Goal: Task Accomplishment & Management: Complete application form

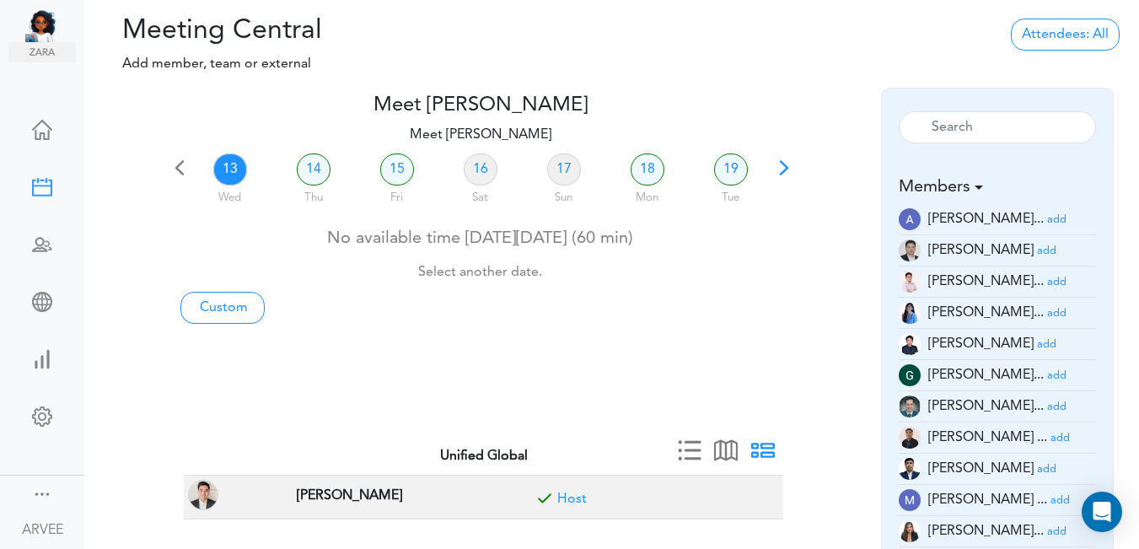
click at [784, 171] on span at bounding box center [784, 174] width 24 height 24
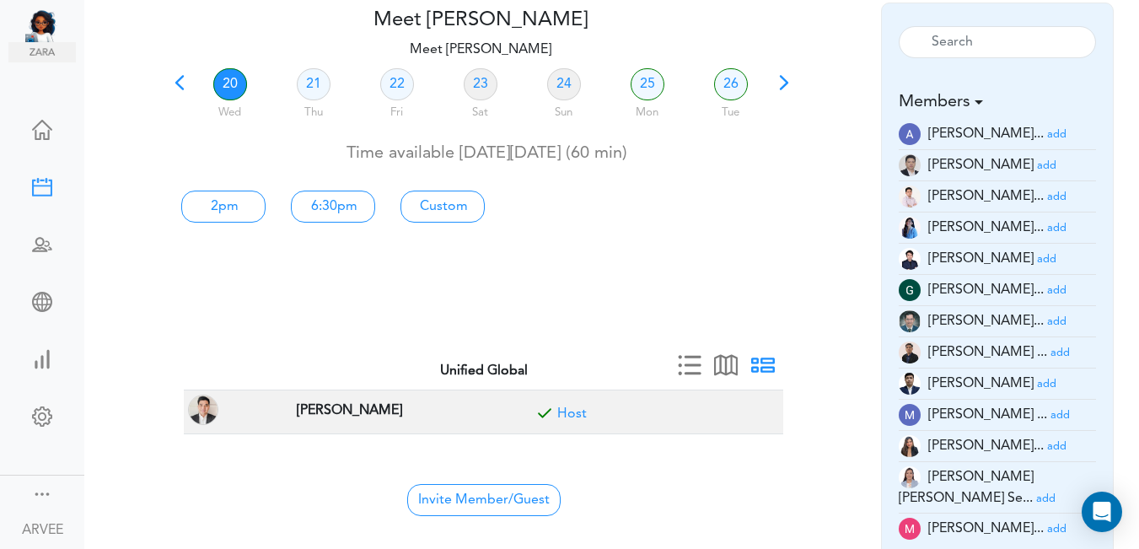
scroll to position [89, 0]
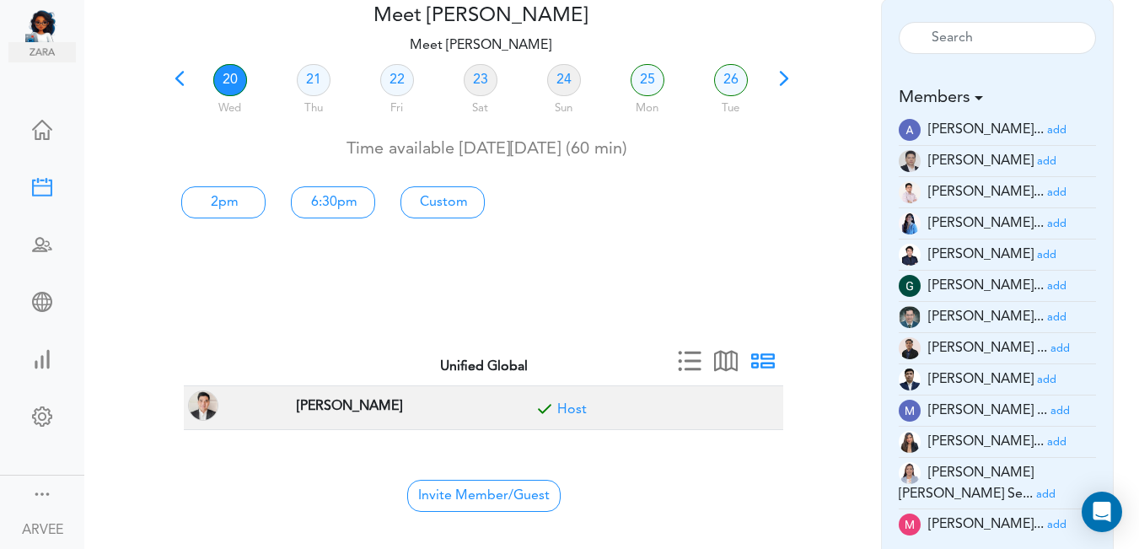
click at [1047, 519] on small "add" at bounding box center [1056, 524] width 19 height 11
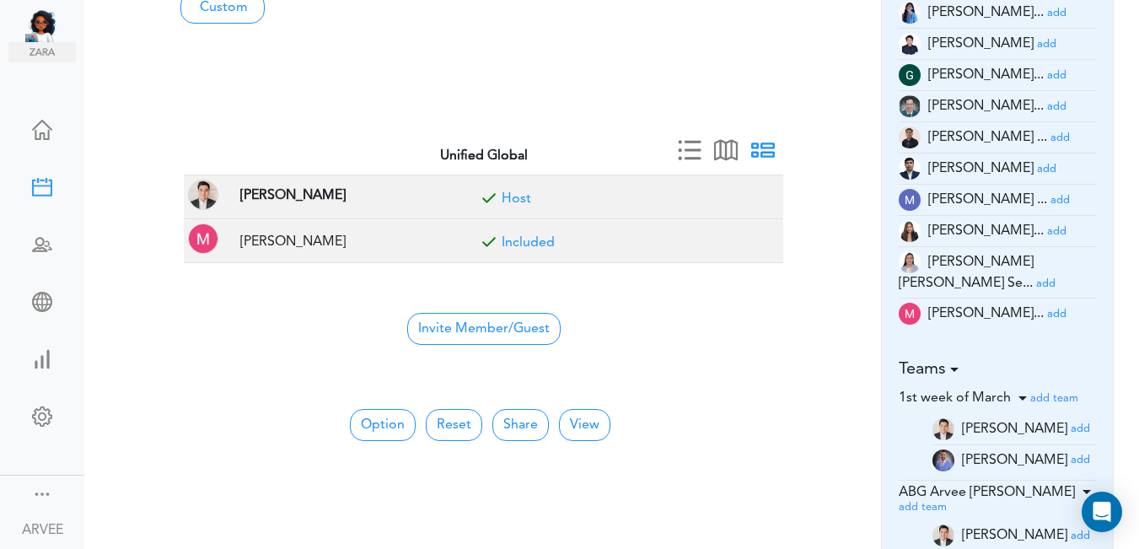
scroll to position [330, 0]
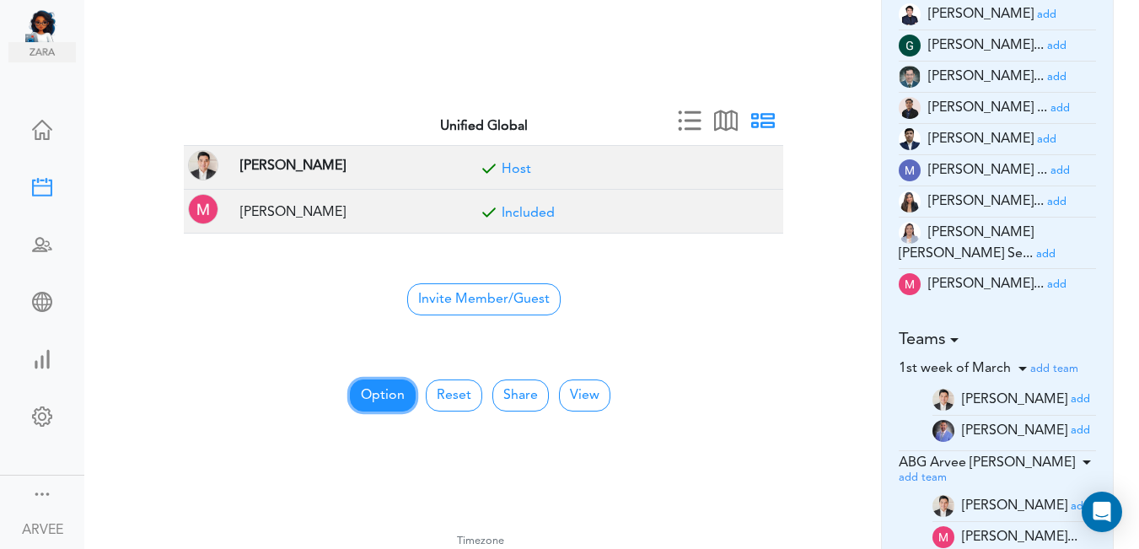
click at [392, 395] on button "Option" at bounding box center [383, 395] width 66 height 32
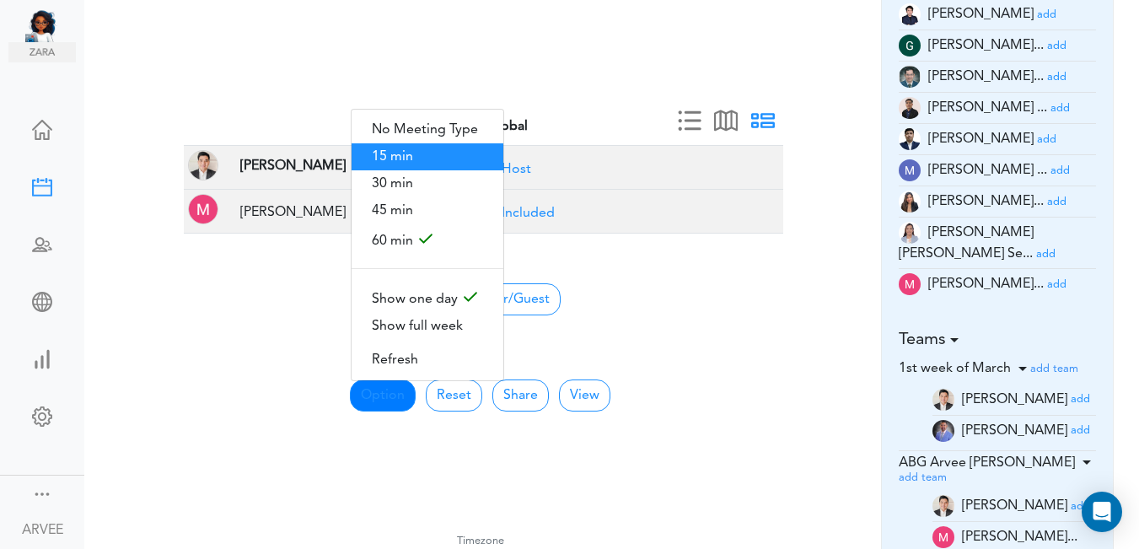
click at [422, 143] on span "15 min" at bounding box center [428, 156] width 152 height 27
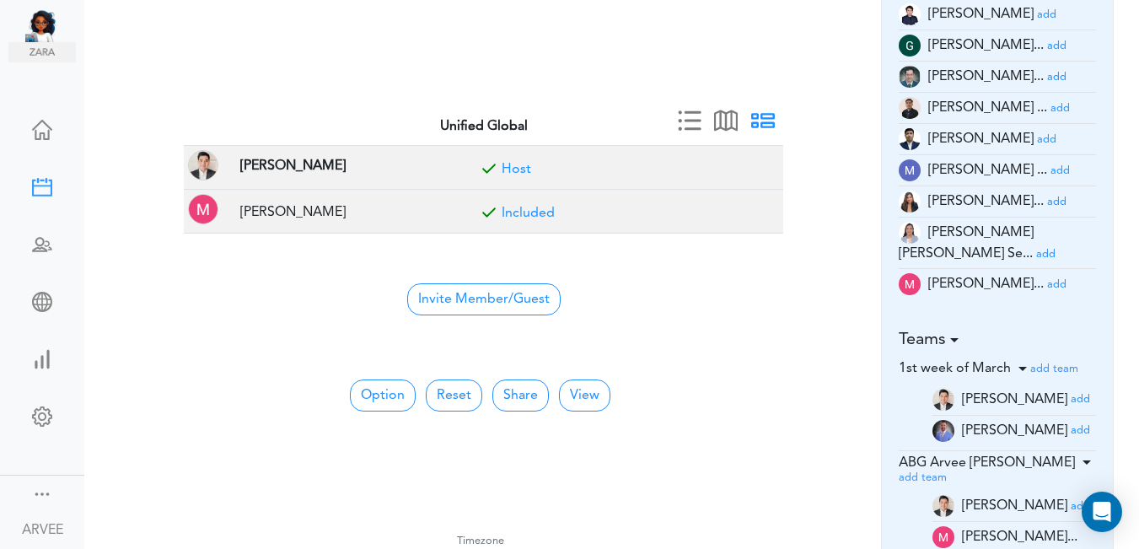
scroll to position [0, 0]
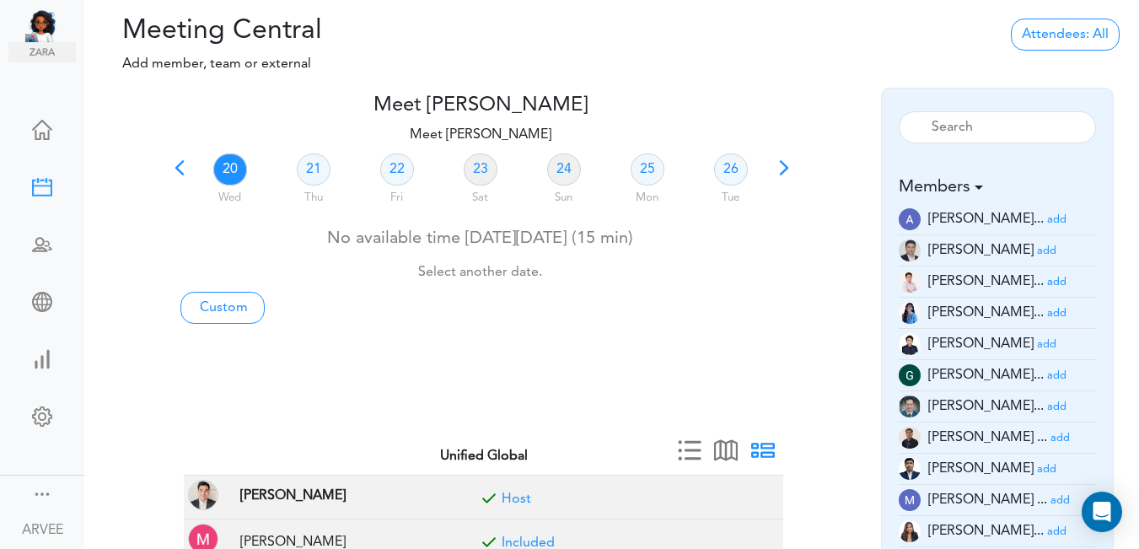
click at [782, 167] on span at bounding box center [784, 174] width 24 height 24
click at [310, 168] on link "28" at bounding box center [314, 169] width 34 height 32
click at [228, 307] on link "Custom" at bounding box center [222, 308] width 84 height 32
type input "Meet [PERSON_NAME]"
type input "[URL][DOMAIN_NAME][SECURITY_DATA]"
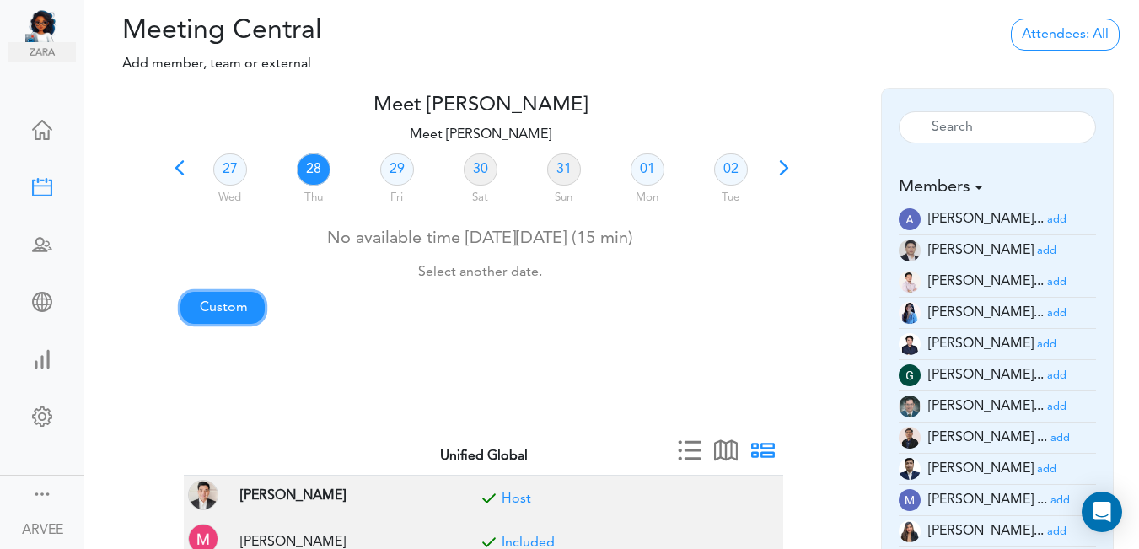
type input "[DATE]T19:00"
type input "[DATE]T19:30"
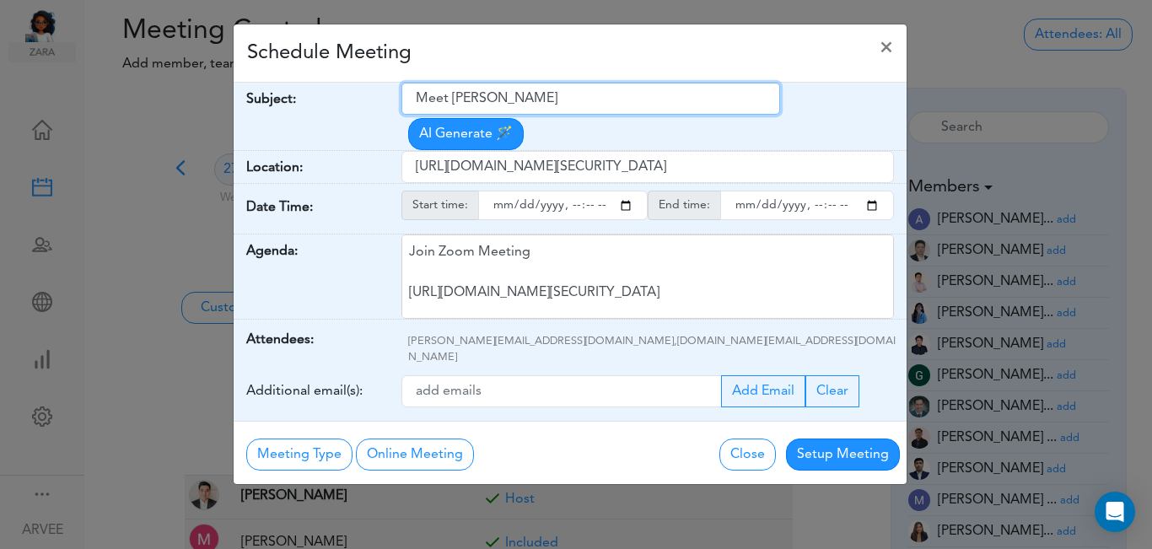
drag, startPoint x: 413, startPoint y: 98, endPoint x: 628, endPoint y: 93, distance: 215.1
click at [628, 93] on input "Meet [PERSON_NAME]" at bounding box center [590, 99] width 379 height 32
paste input "[PERSON_NAME]- 2024 Tax Return"
click at [417, 94] on input "[PERSON_NAME]- 2024 Tax Return" at bounding box center [590, 99] width 379 height 32
type input "Internal Call: [PERSON_NAME]- 2024 Tax Return"
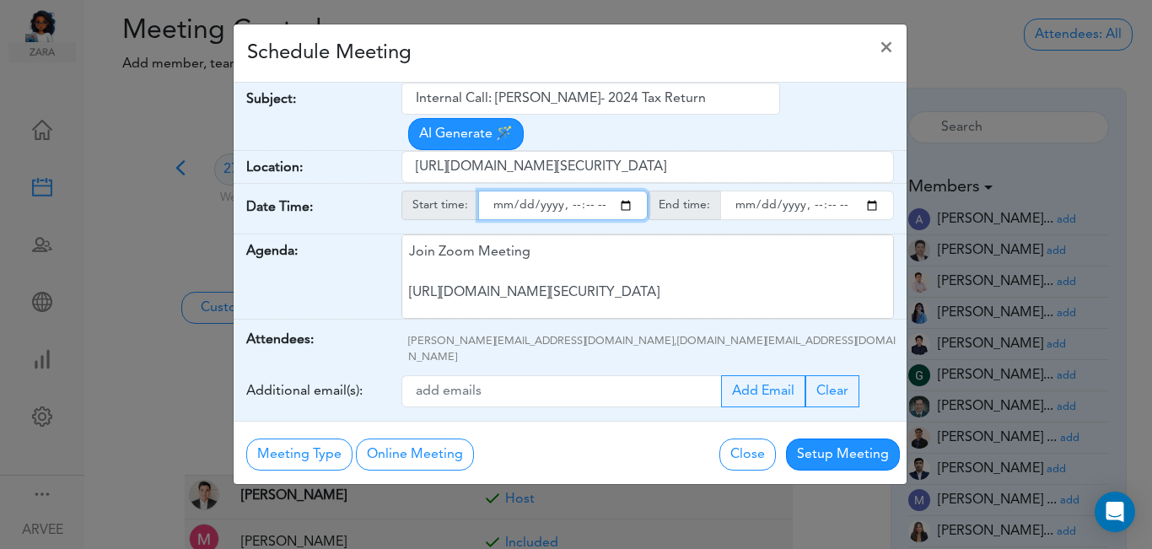
click at [630, 191] on input "starttime" at bounding box center [562, 206] width 169 height 30
click at [568, 191] on input "starttime" at bounding box center [562, 206] width 169 height 30
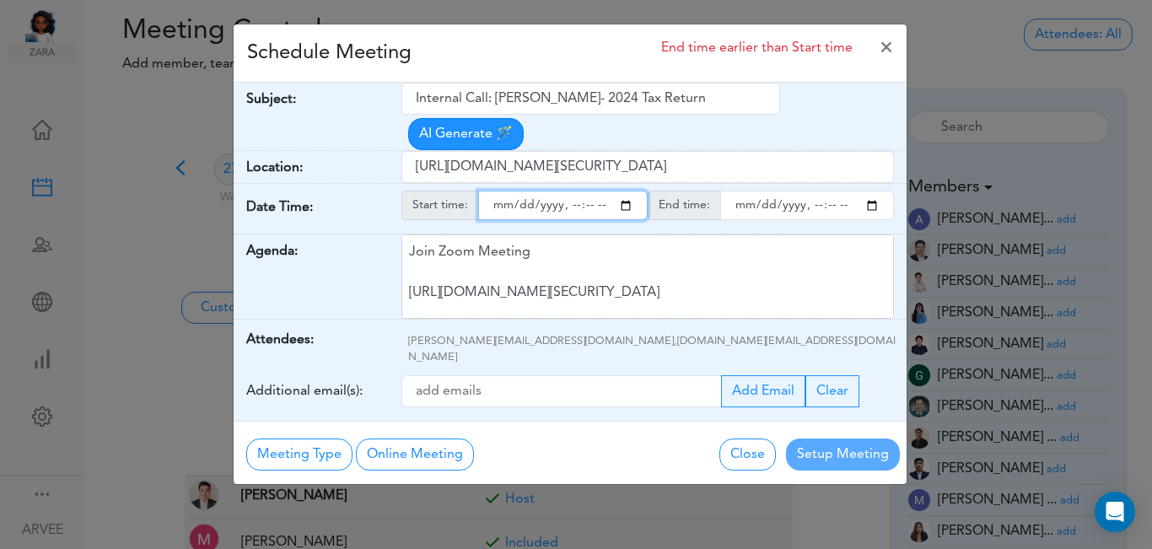
type input "[DATE]T16:00"
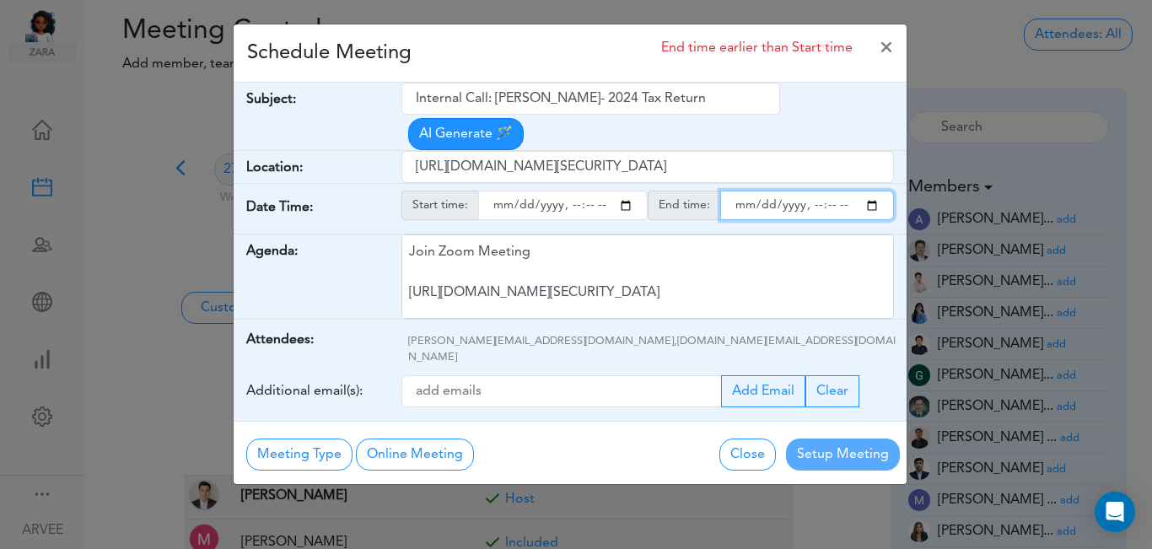
click at [872, 191] on input "endtime" at bounding box center [807, 206] width 174 height 30
click at [811, 191] on input "endtime" at bounding box center [807, 206] width 174 height 30
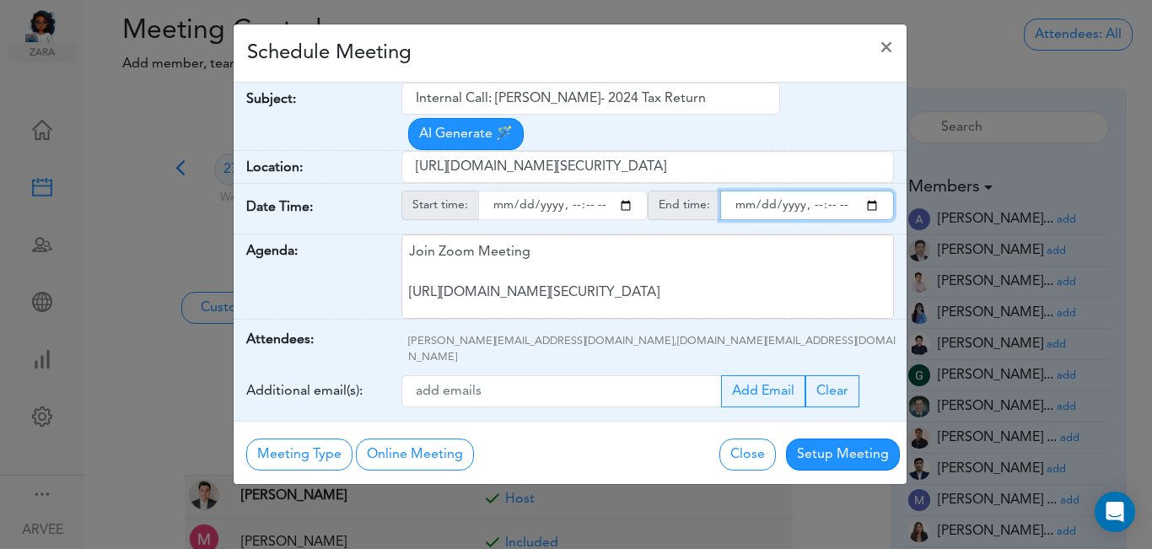
type input "[DATE]T16:15"
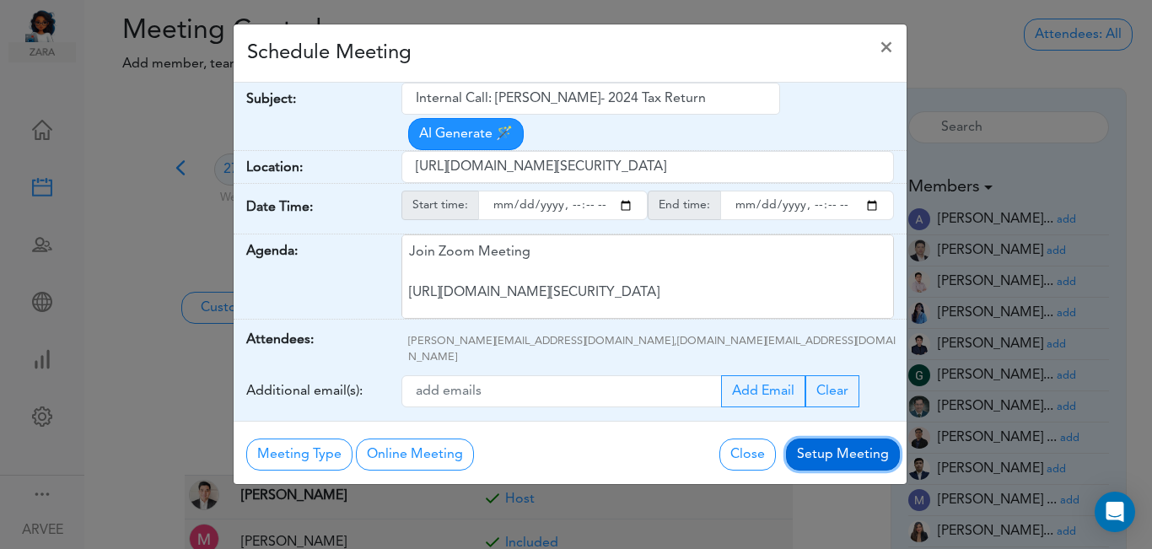
click at [824, 438] on button "Setup Meeting" at bounding box center [843, 454] width 114 height 32
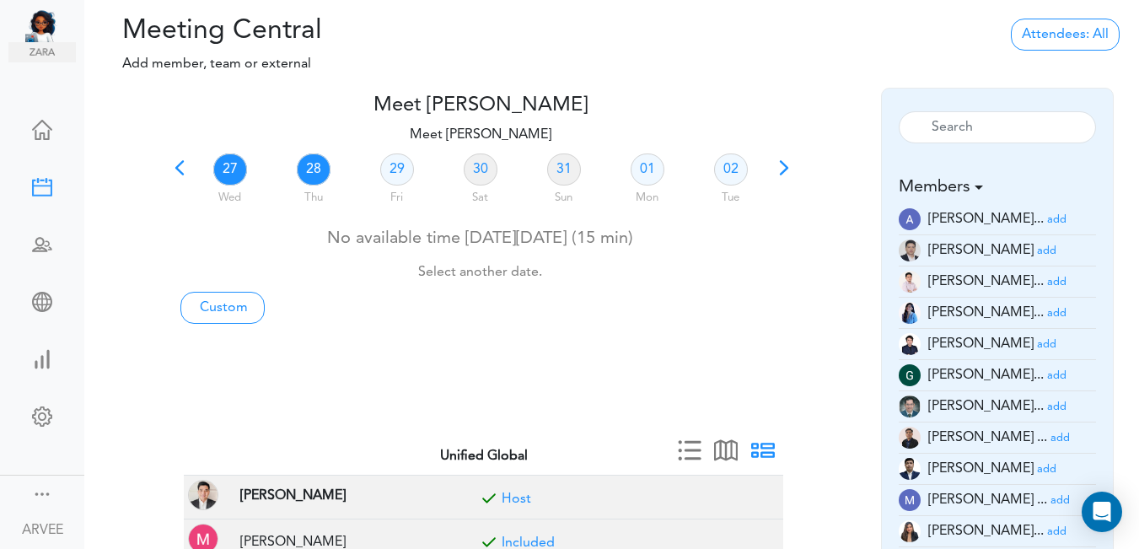
click at [313, 169] on link "28" at bounding box center [314, 169] width 34 height 32
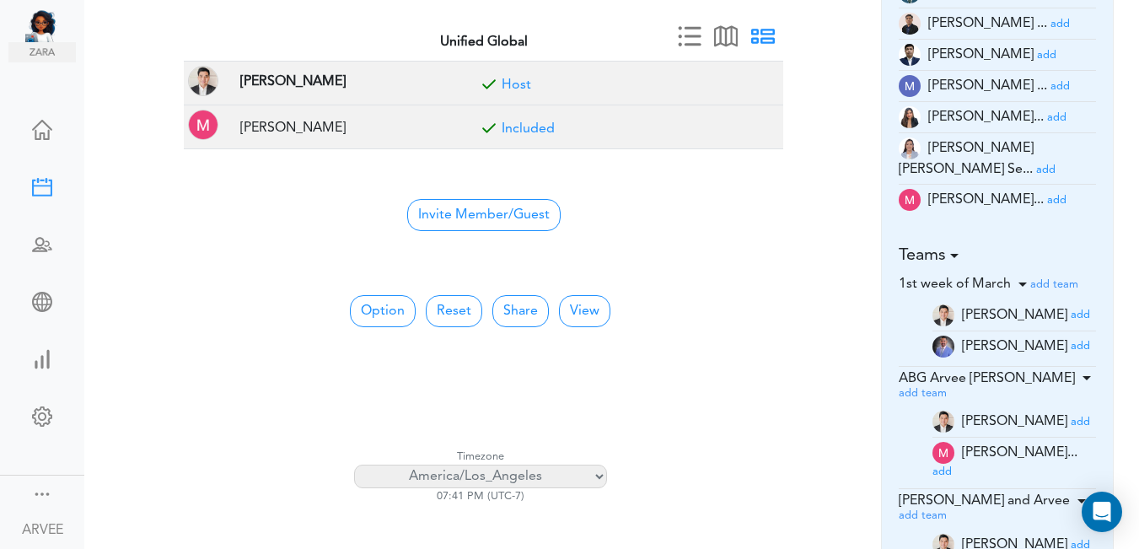
scroll to position [396, 0]
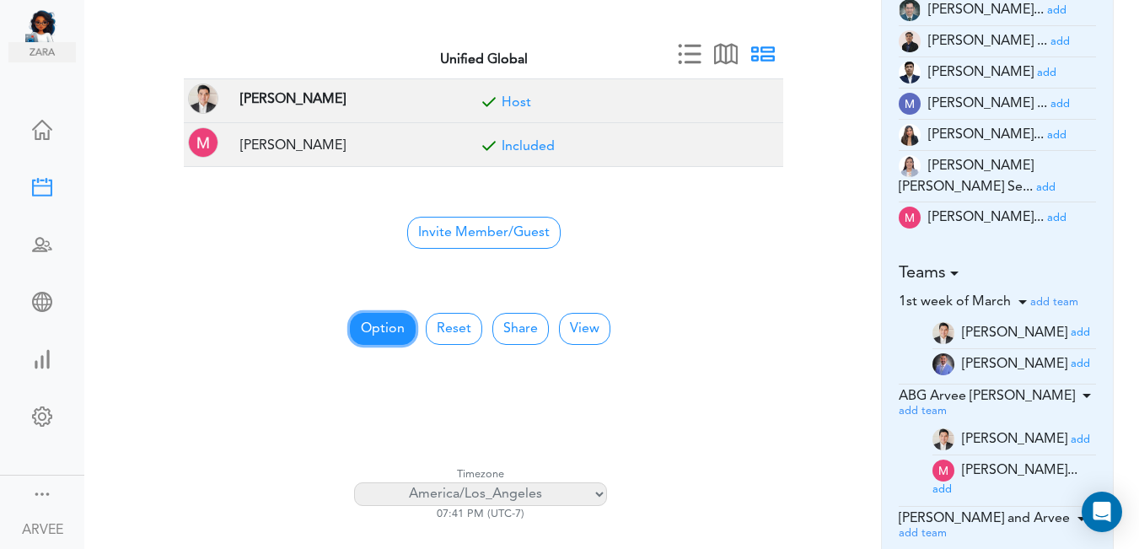
click at [379, 320] on button "Option" at bounding box center [383, 329] width 66 height 32
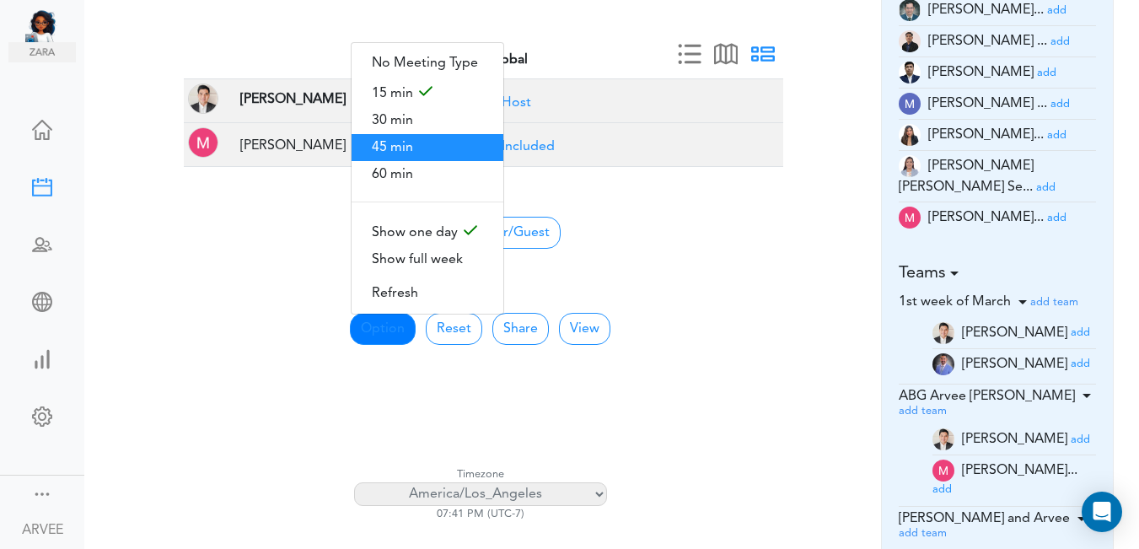
click at [416, 140] on span "45 min" at bounding box center [428, 147] width 152 height 27
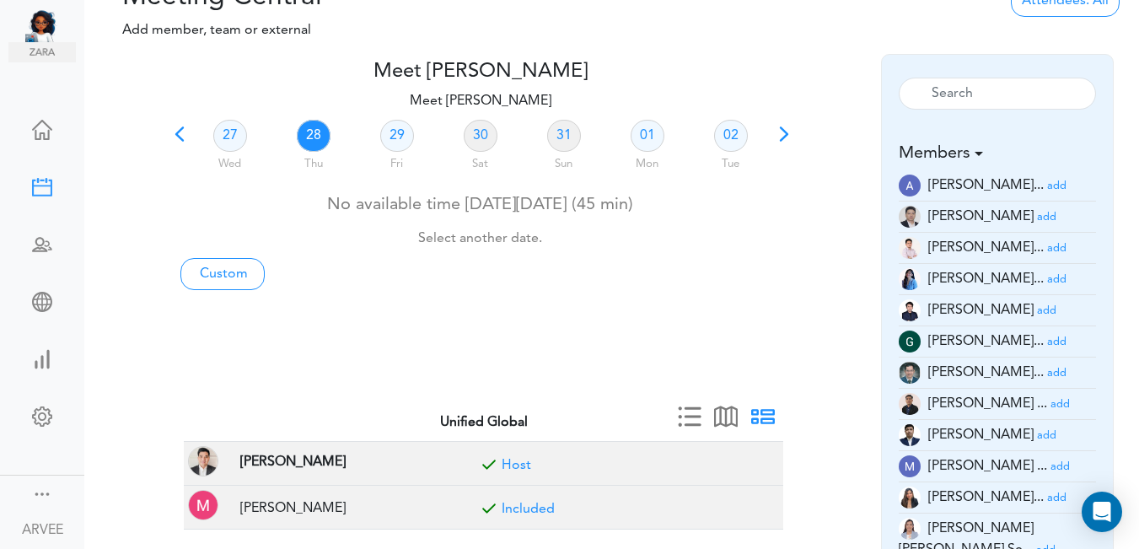
scroll to position [27, 0]
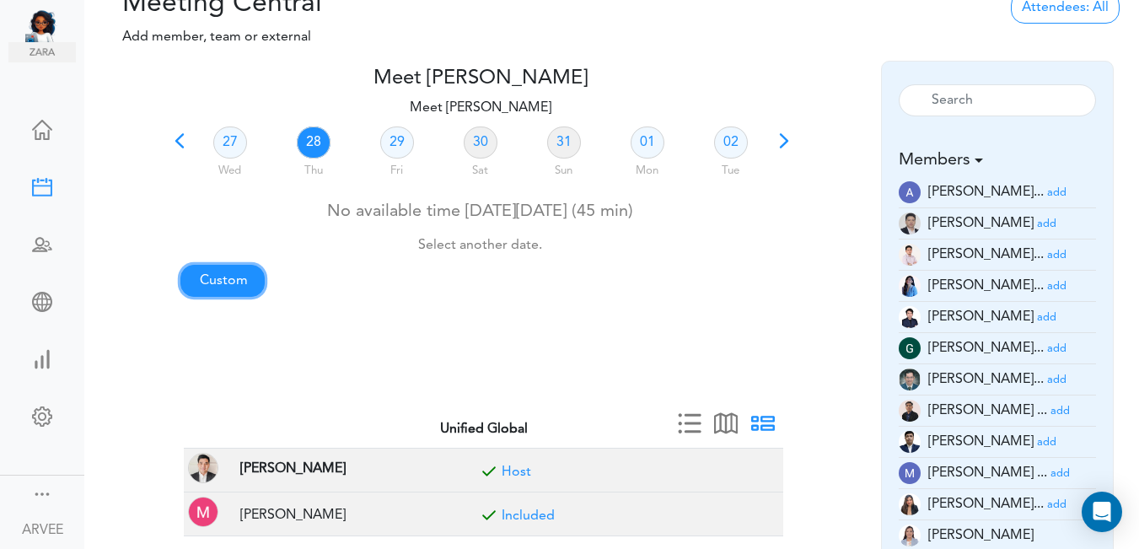
click at [210, 279] on link "Custom" at bounding box center [222, 281] width 84 height 32
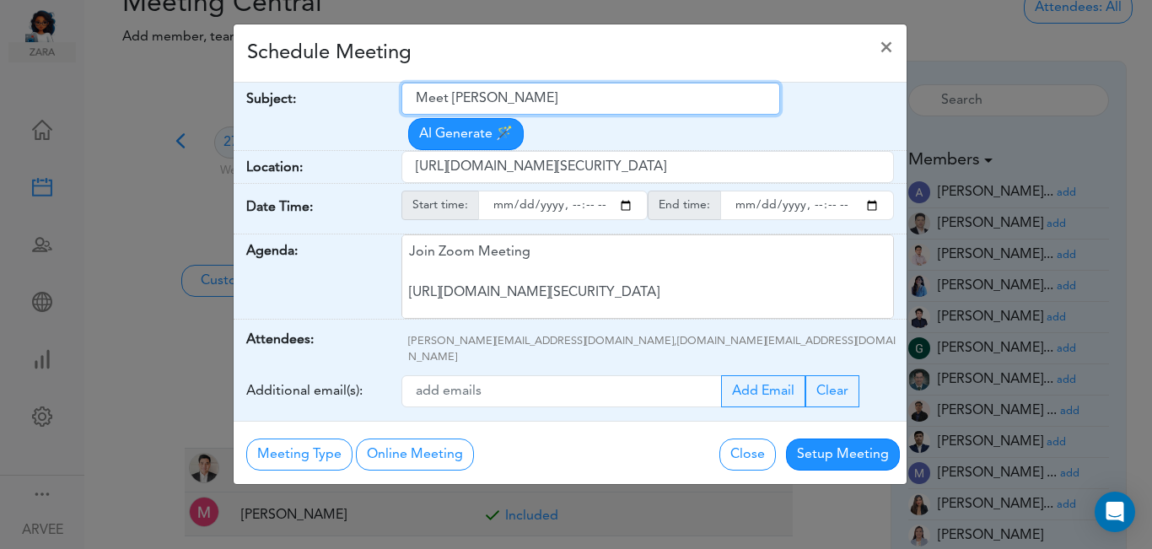
drag, startPoint x: 419, startPoint y: 98, endPoint x: 585, endPoint y: 101, distance: 166.1
click at [585, 101] on input "Meet [PERSON_NAME]" at bounding box center [590, 99] width 379 height 32
paste input "[PERSON_NAME]- 2024 Tax Return"
type input "[PERSON_NAME]- 2024 Tax Return"
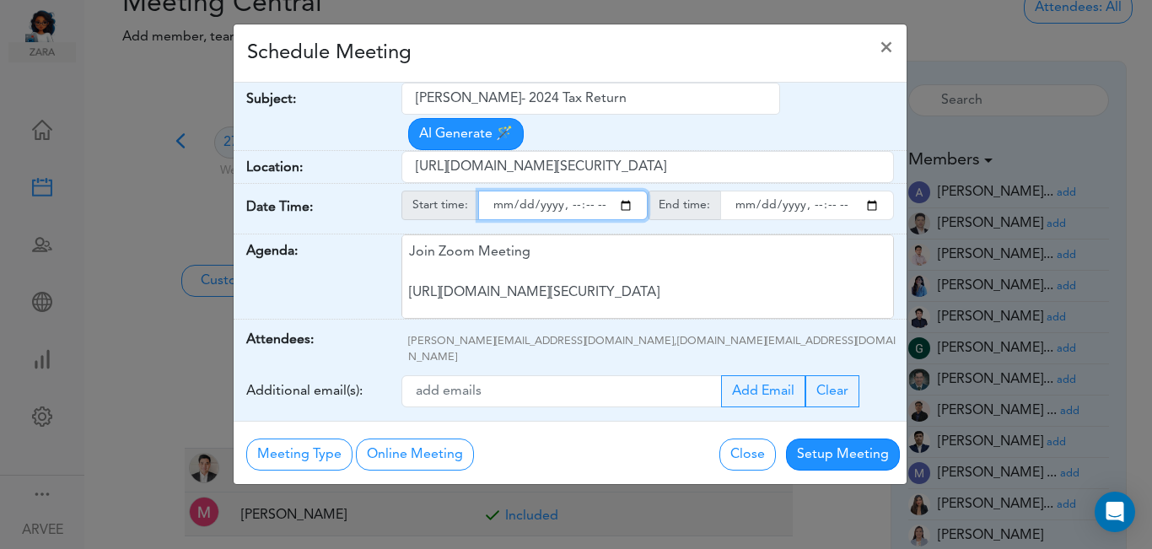
click at [628, 191] on input "starttime" at bounding box center [562, 206] width 169 height 30
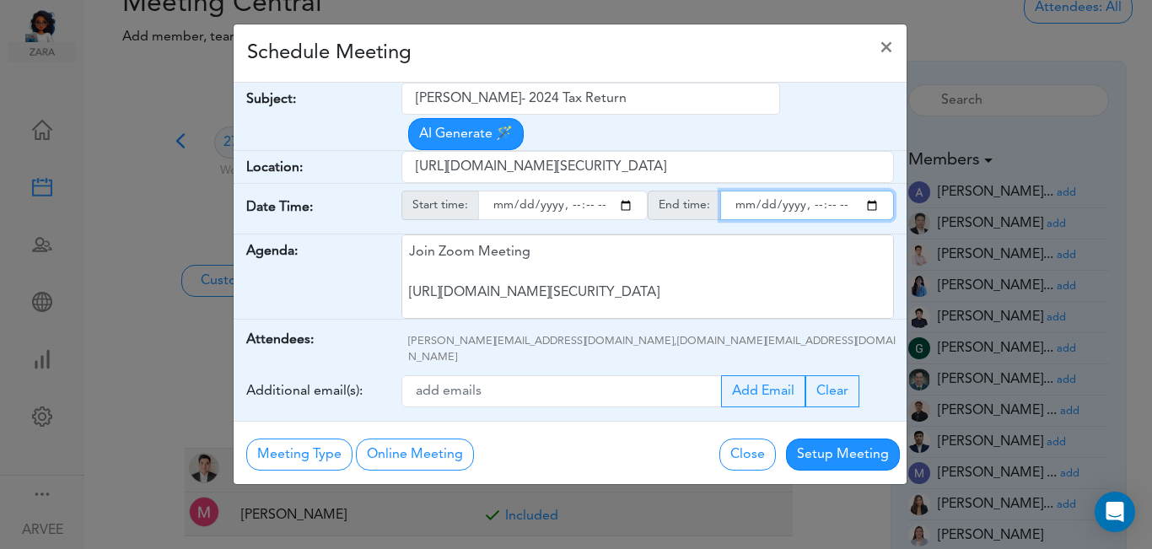
type input "[DATE]T19:04"
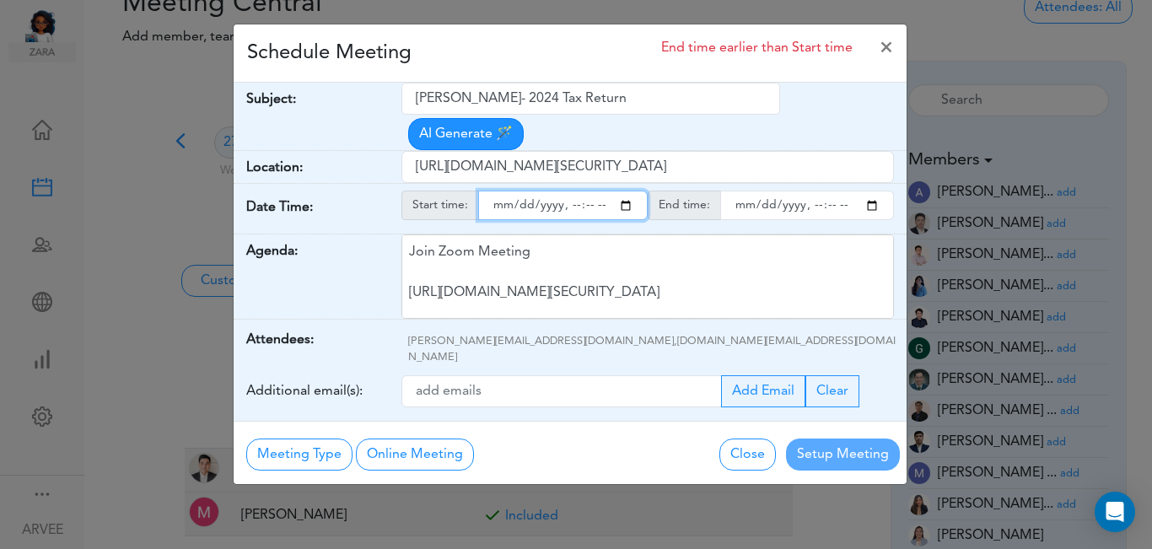
click at [869, 191] on input "endtime" at bounding box center [807, 206] width 174 height 30
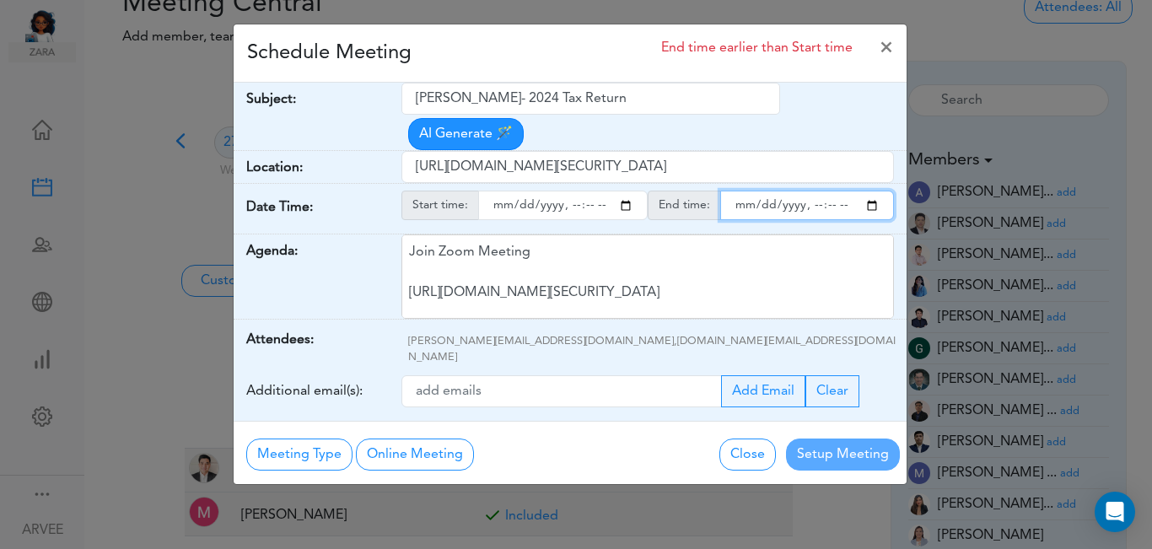
click at [811, 191] on input "endtime" at bounding box center [807, 206] width 174 height 30
click at [829, 191] on input "endtime" at bounding box center [807, 206] width 174 height 30
type input "[DATE]T17:00"
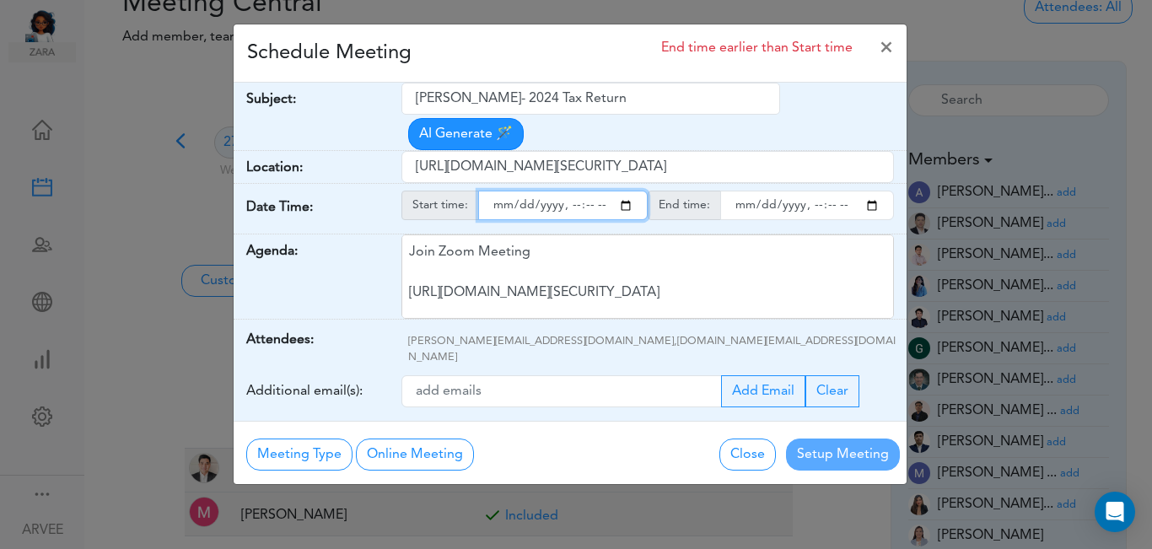
click at [587, 191] on input "starttime" at bounding box center [562, 206] width 169 height 30
click at [568, 191] on input "starttime" at bounding box center [562, 206] width 169 height 30
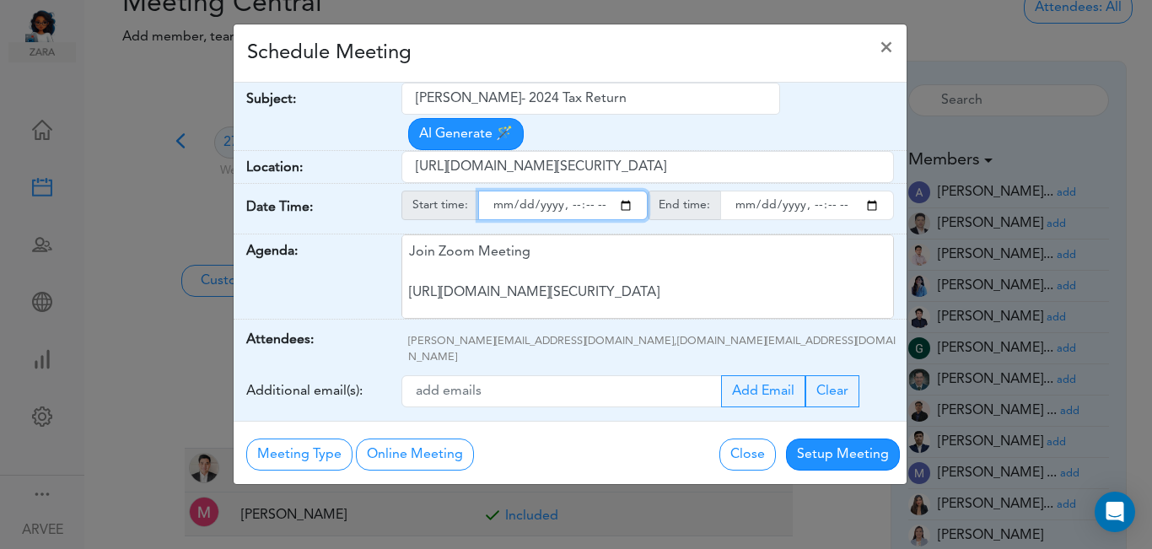
type input "[DATE]T16:15"
click at [647, 58] on div "Schedule Meeting ×" at bounding box center [570, 53] width 673 height 58
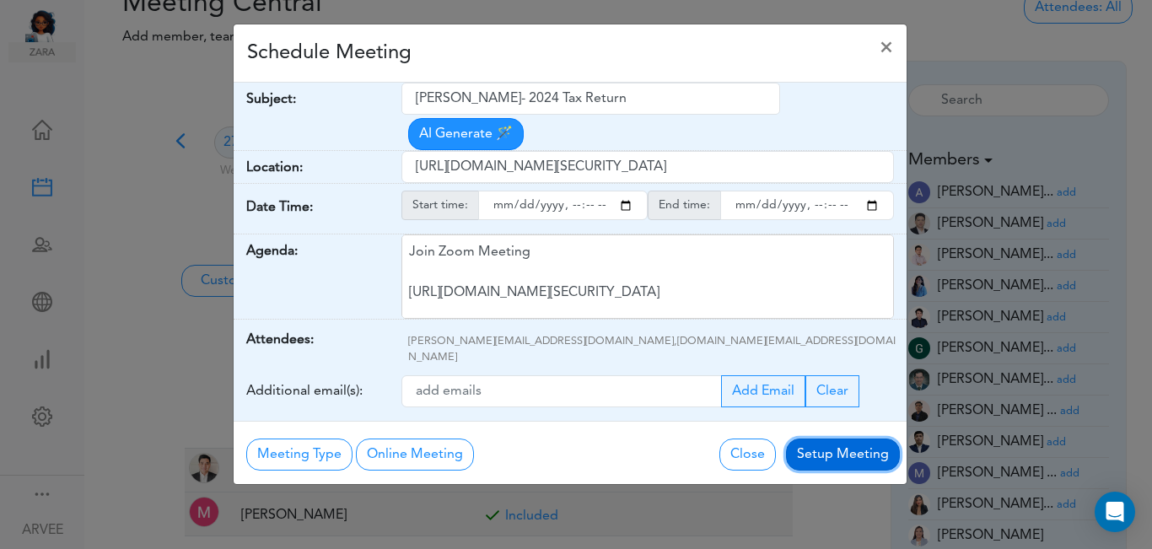
click at [833, 438] on button "Setup Meeting" at bounding box center [843, 454] width 114 height 32
